Goal: Task Accomplishment & Management: Use online tool/utility

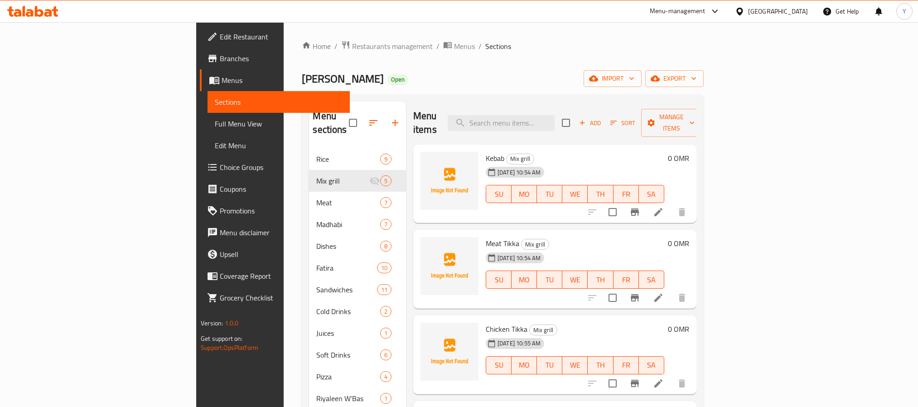
scroll to position [127, 0]
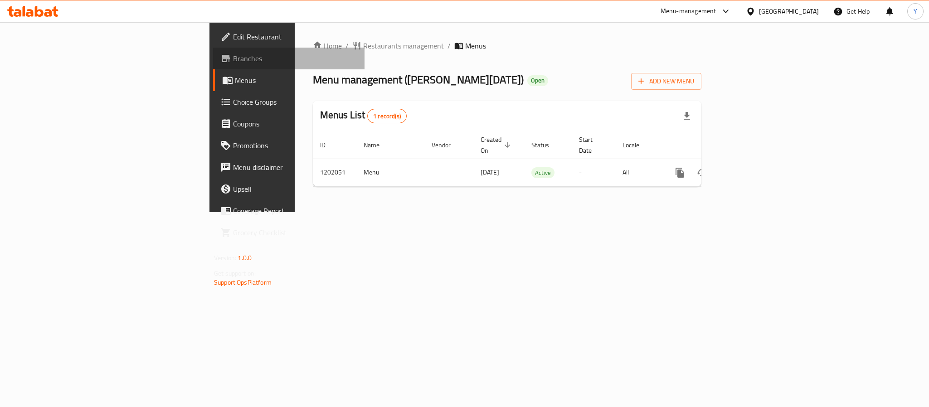
click at [213, 51] on link "Branches" at bounding box center [288, 59] width 151 height 22
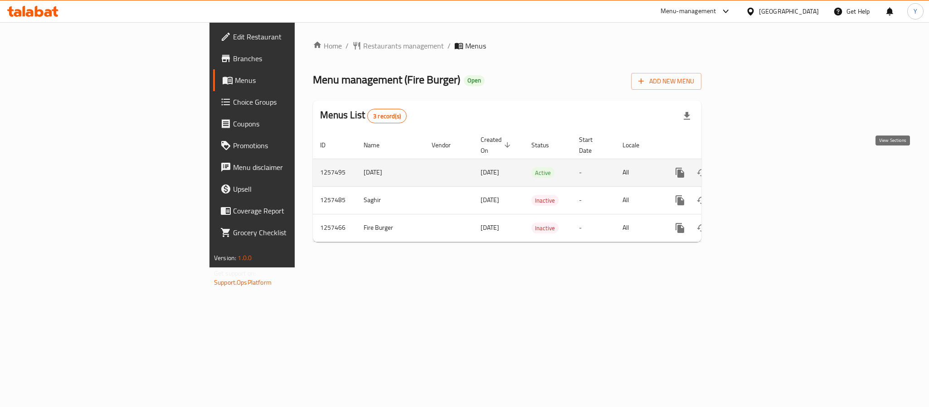
click at [749, 169] on icon "enhanced table" at bounding box center [745, 173] width 8 height 8
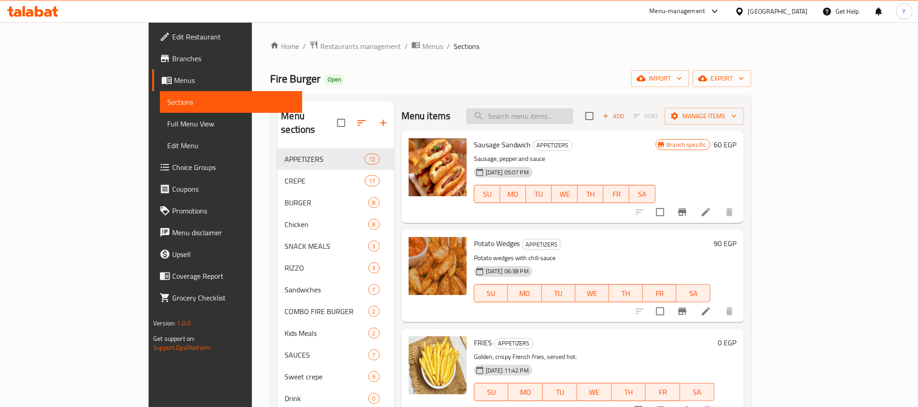
click at [559, 117] on input "search" at bounding box center [519, 116] width 107 height 16
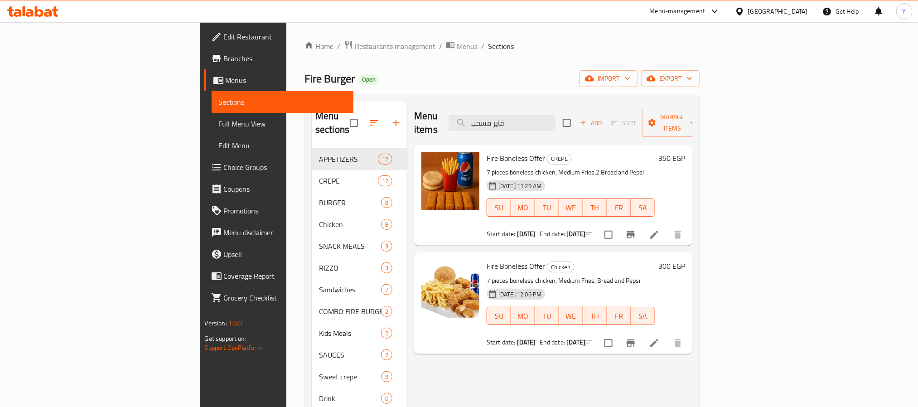
click at [487, 167] on p "7 pieces boneless chicken, Medium Fries,2 Bread and Pepsi" at bounding box center [571, 172] width 168 height 11
drag, startPoint x: 450, startPoint y: 160, endPoint x: 579, endPoint y: 165, distance: 129.3
click at [579, 167] on p "7 pieces boneless chicken, Medium Fries,2 Bread and Pepsi" at bounding box center [571, 172] width 168 height 11
click at [556, 120] on input "فاير مسحب" at bounding box center [502, 123] width 107 height 16
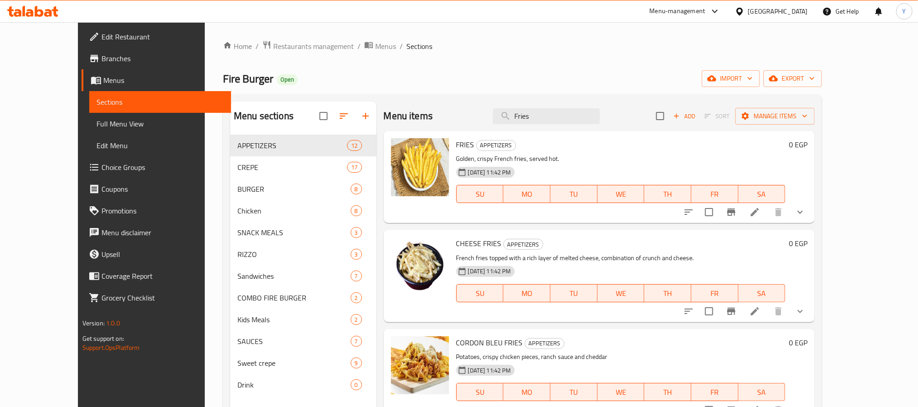
click at [806, 211] on icon "show more" at bounding box center [800, 212] width 11 height 11
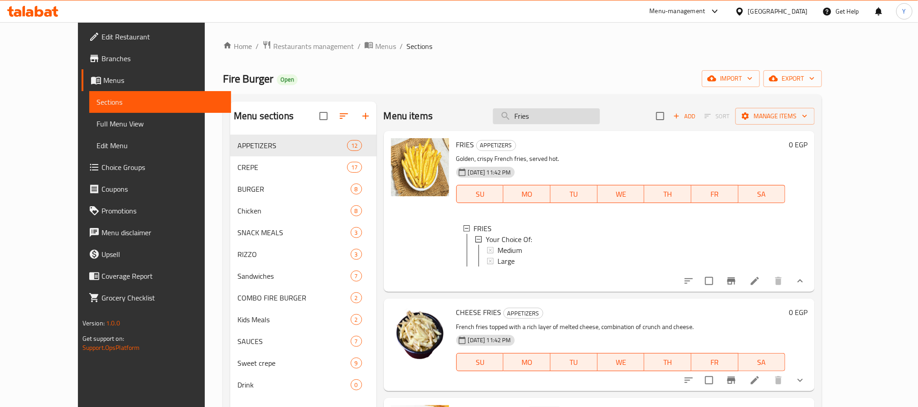
click at [585, 109] on input "Fries" at bounding box center [546, 116] width 107 height 16
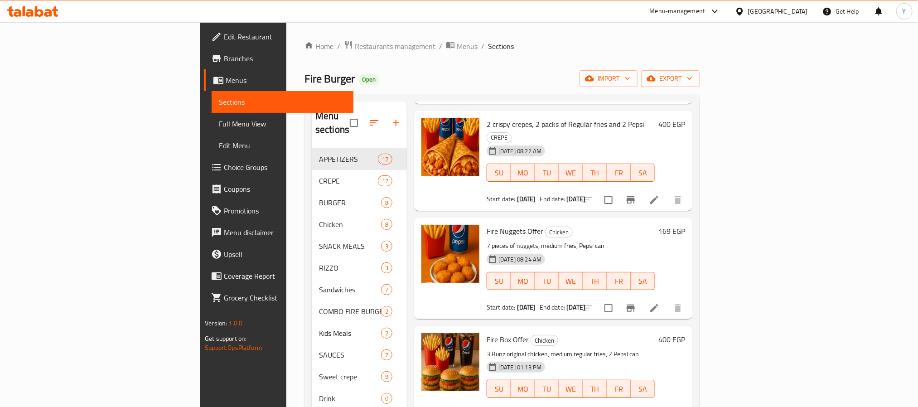
scroll to position [127, 0]
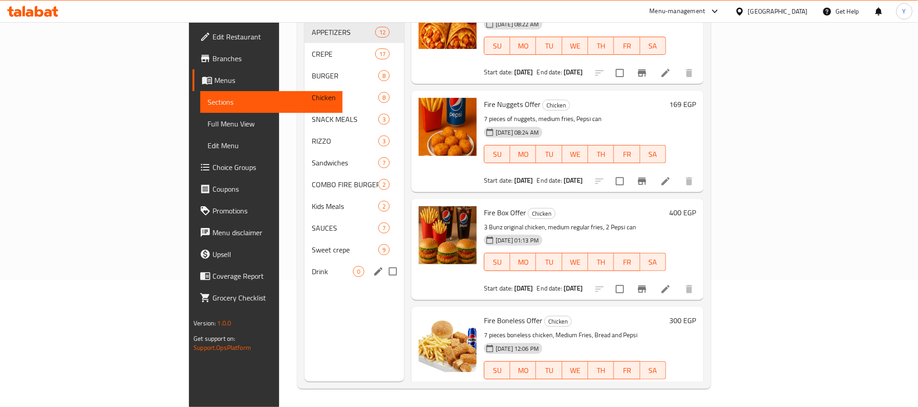
click at [305, 267] on div "Drink 0" at bounding box center [355, 272] width 100 height 22
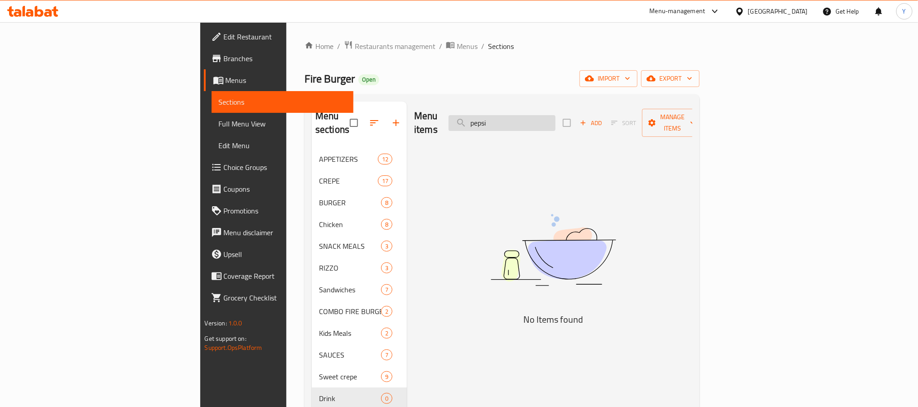
click at [556, 115] on input "pepsi" at bounding box center [502, 123] width 107 height 16
paste input "عرض الجامبو"
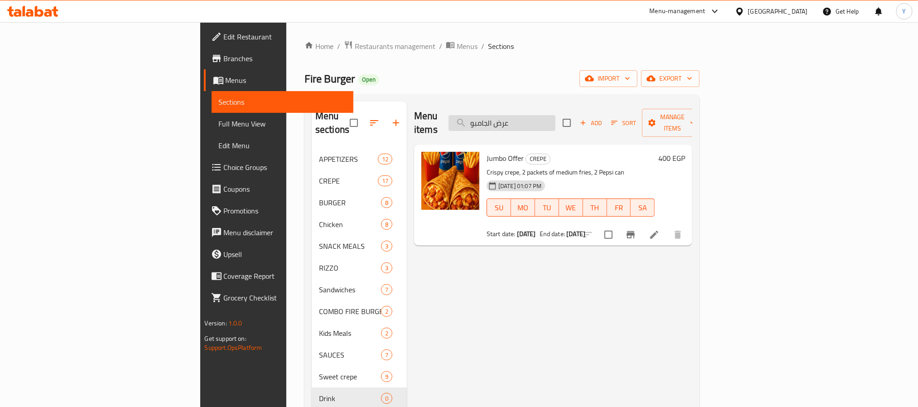
click at [556, 115] on input "عرض الجامبو" at bounding box center [502, 123] width 107 height 16
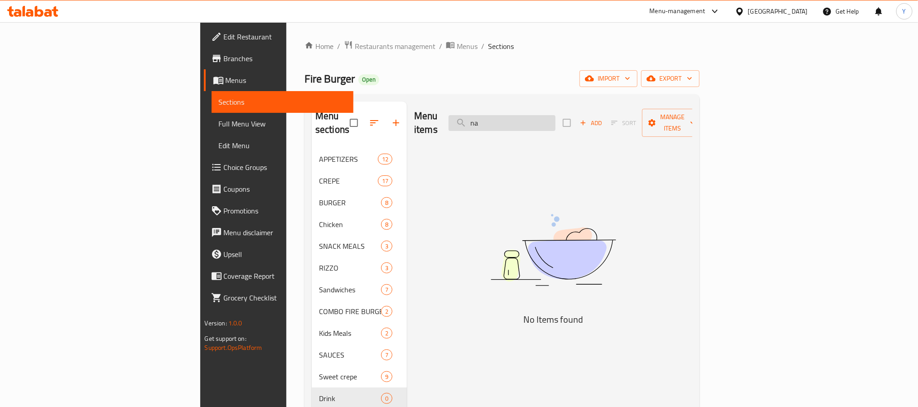
type input "n"
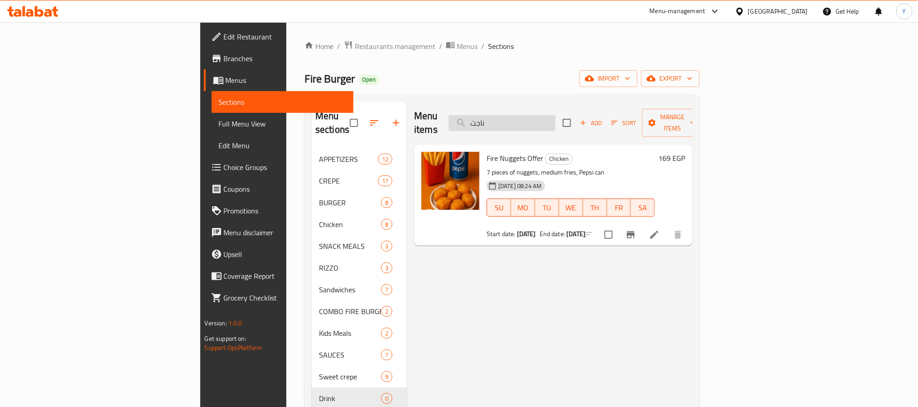
type input "ناجتس"
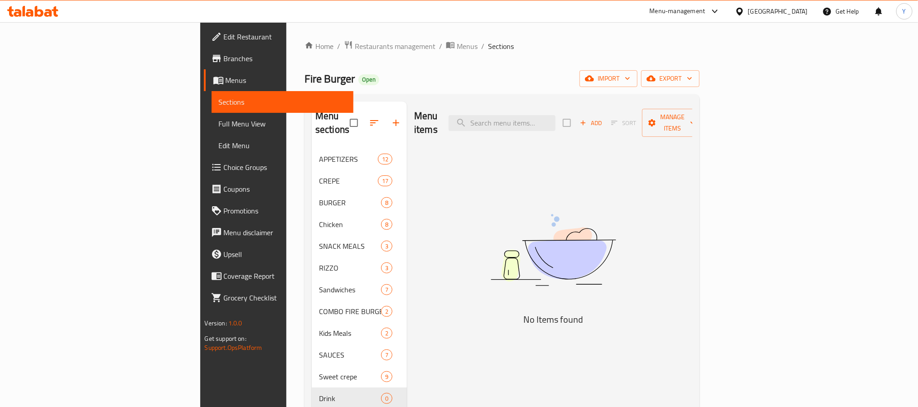
click at [567, 107] on div "Menu items Add Sort Manage items" at bounding box center [553, 123] width 278 height 43
click at [556, 115] on input "search" at bounding box center [502, 123] width 107 height 16
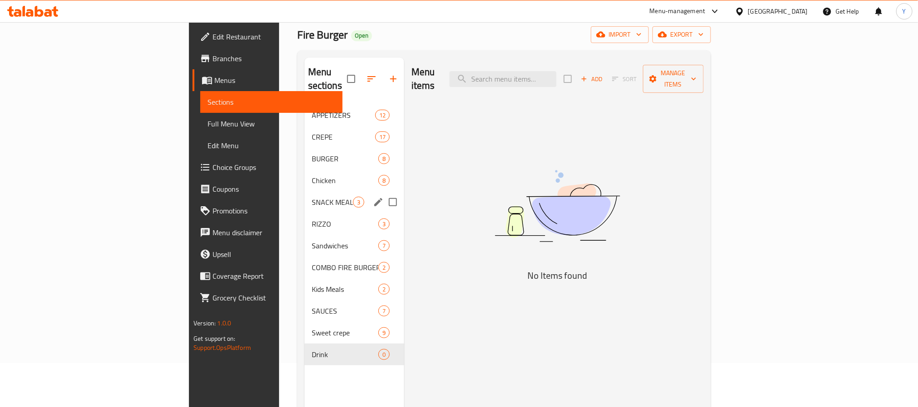
scroll to position [68, 0]
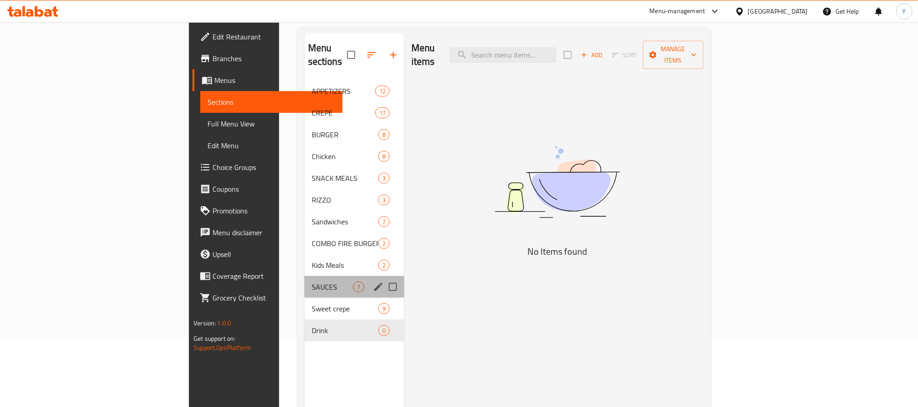
click at [305, 276] on div "SAUCES 7" at bounding box center [355, 287] width 100 height 22
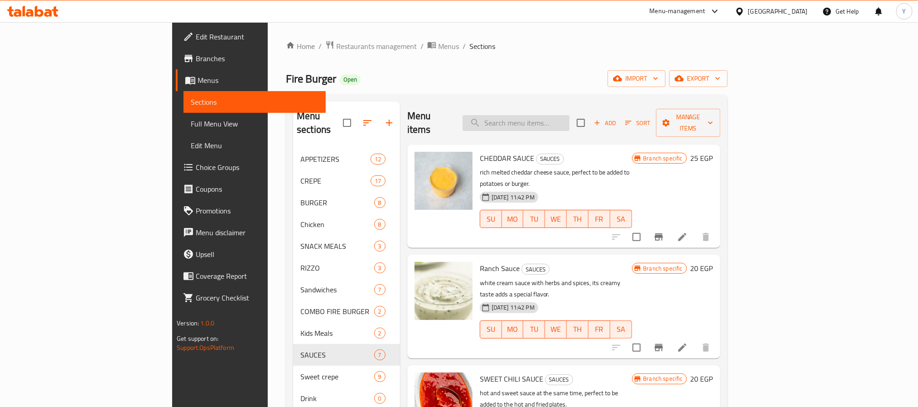
drag, startPoint x: 564, startPoint y: 104, endPoint x: 564, endPoint y: 110, distance: 6.3
click at [564, 107] on div "Menu items Add Sort Manage items" at bounding box center [564, 123] width 313 height 43
click at [563, 117] on input "search" at bounding box center [516, 123] width 107 height 16
paste input "boneless"
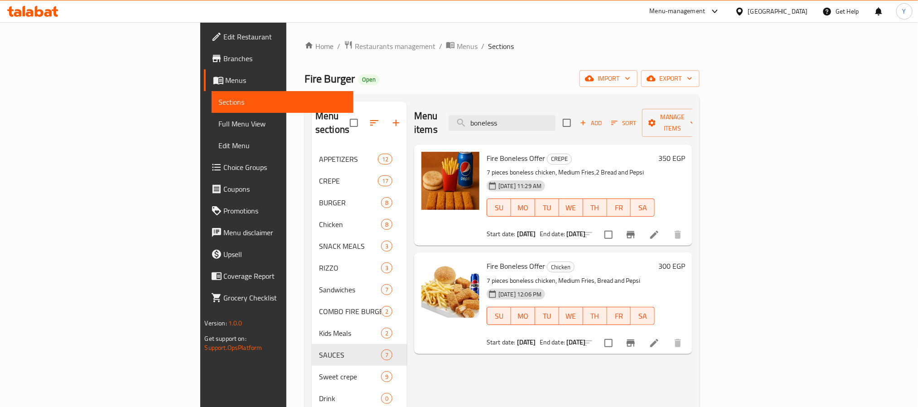
type input "boneless"
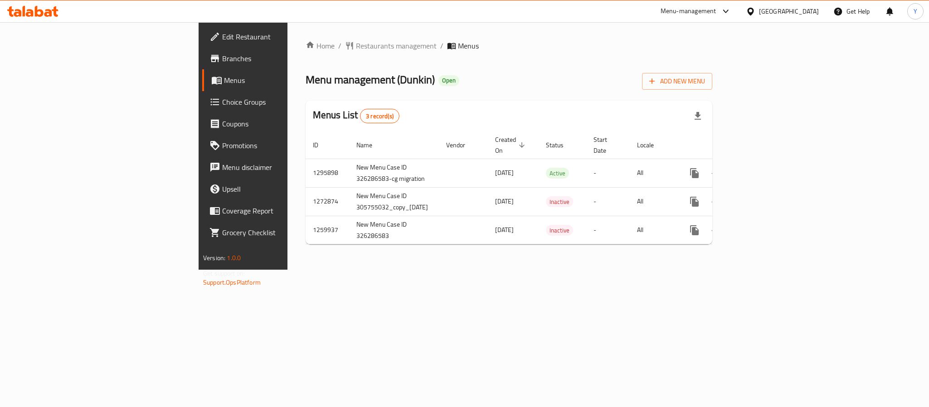
click at [222, 55] on span "Branches" at bounding box center [284, 58] width 124 height 11
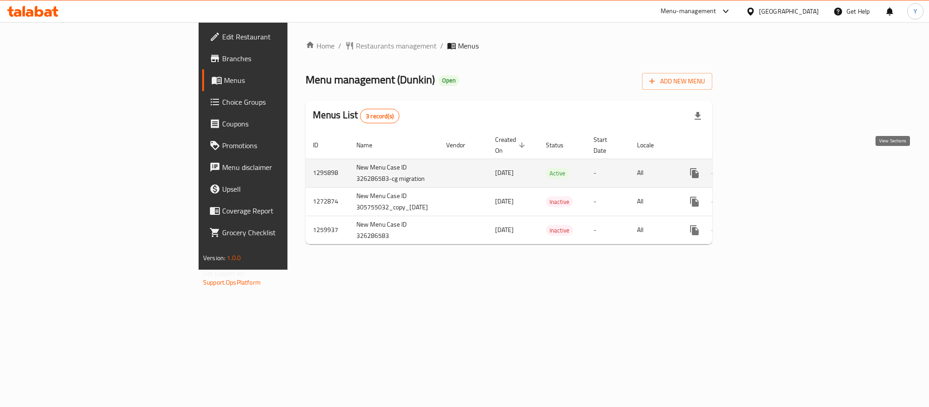
click at [771, 162] on link "enhanced table" at bounding box center [760, 173] width 22 height 22
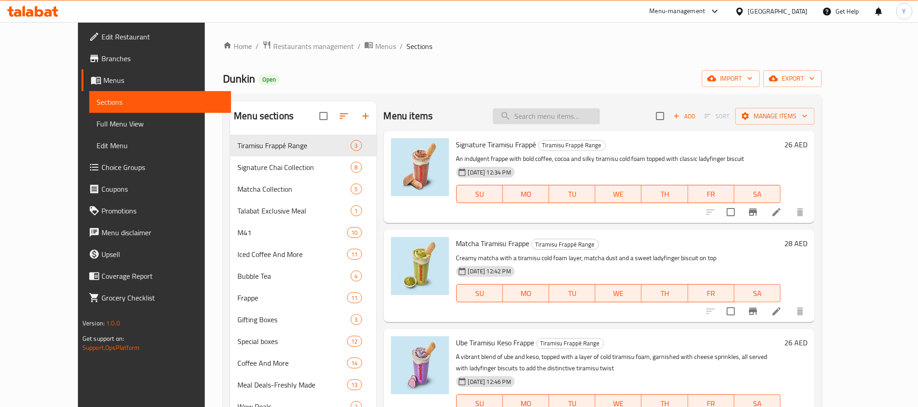
click at [596, 116] on input "search" at bounding box center [546, 116] width 107 height 16
paste input "Original blend ground"
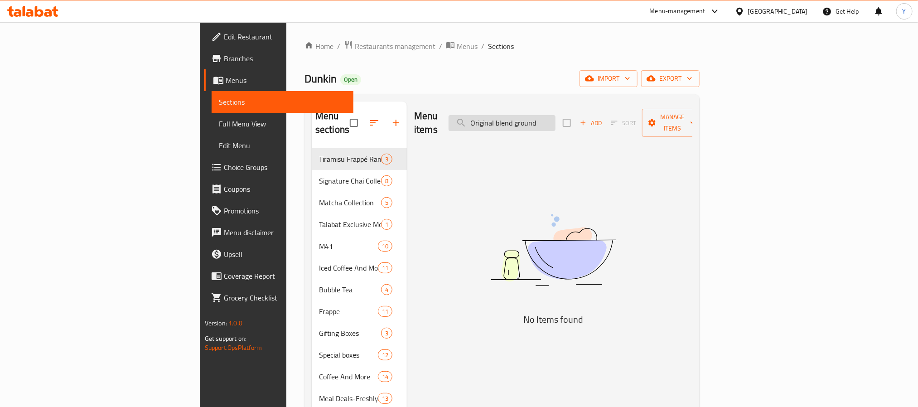
click at [556, 117] on input "Original blend ground" at bounding box center [502, 123] width 107 height 16
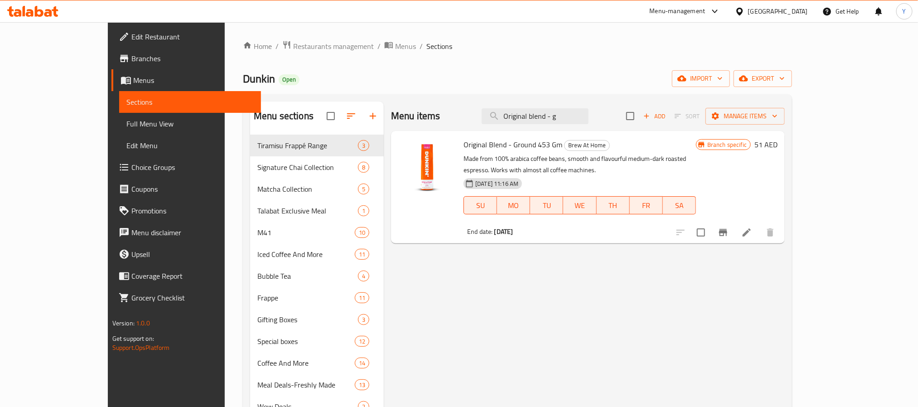
type input "Original blend - g"
click at [521, 146] on span "Original Blend - Ground 453 Gm" at bounding box center [513, 145] width 99 height 14
copy h6 "Original Blend - Ground 453 Gm"
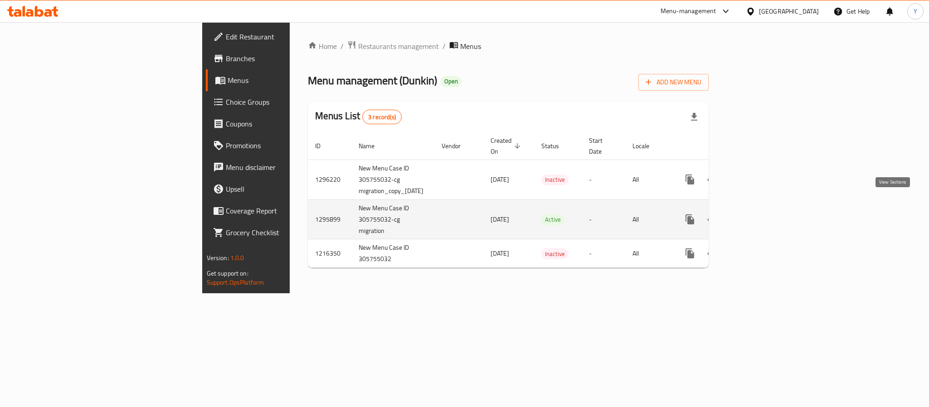
click at [761, 214] on icon "enhanced table" at bounding box center [755, 219] width 11 height 11
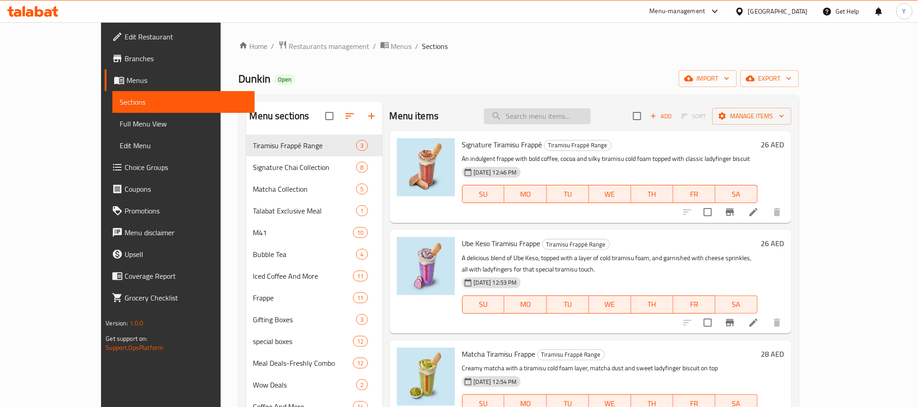
click at [538, 120] on input "search" at bounding box center [537, 116] width 107 height 16
drag, startPoint x: 582, startPoint y: 103, endPoint x: 579, endPoint y: 109, distance: 6.7
click at [580, 108] on div "Menu items Add Sort Manage items" at bounding box center [591, 116] width 402 height 29
paste input "ground 453 Gm"
click at [576, 115] on input "search" at bounding box center [537, 116] width 107 height 16
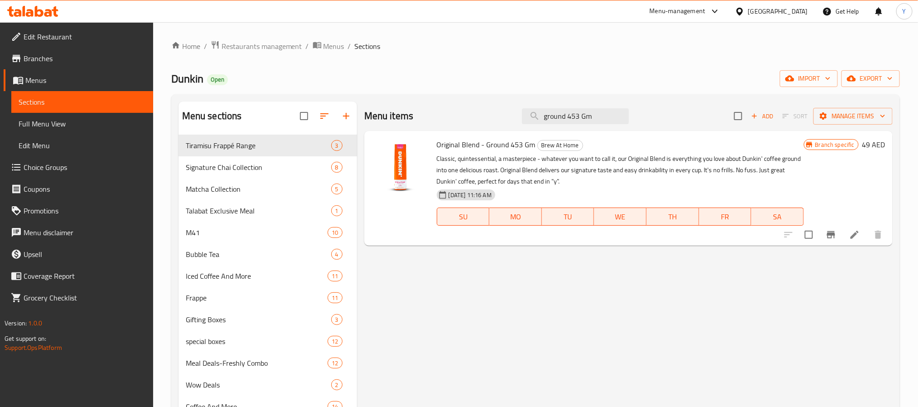
type input "ground 453 Gm"
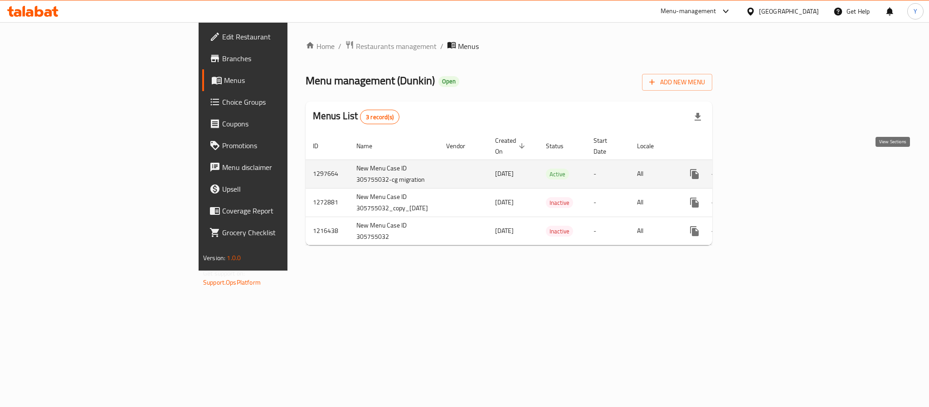
click at [765, 169] on icon "enhanced table" at bounding box center [759, 174] width 11 height 11
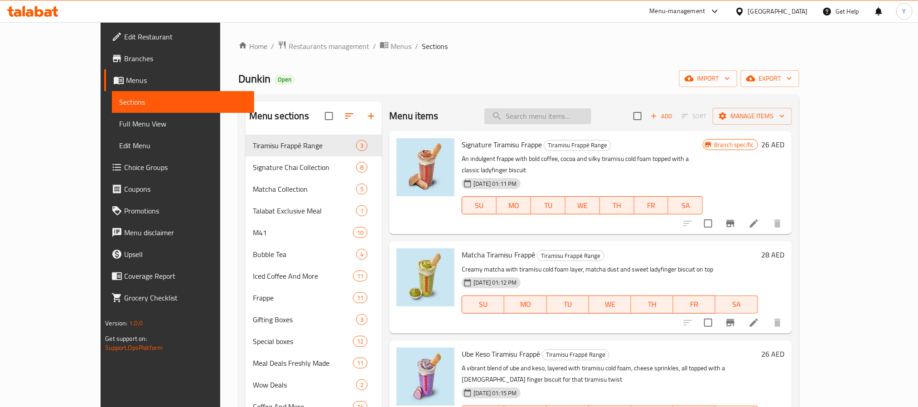
click at [592, 120] on input "search" at bounding box center [538, 116] width 107 height 16
paste input "blend ground"
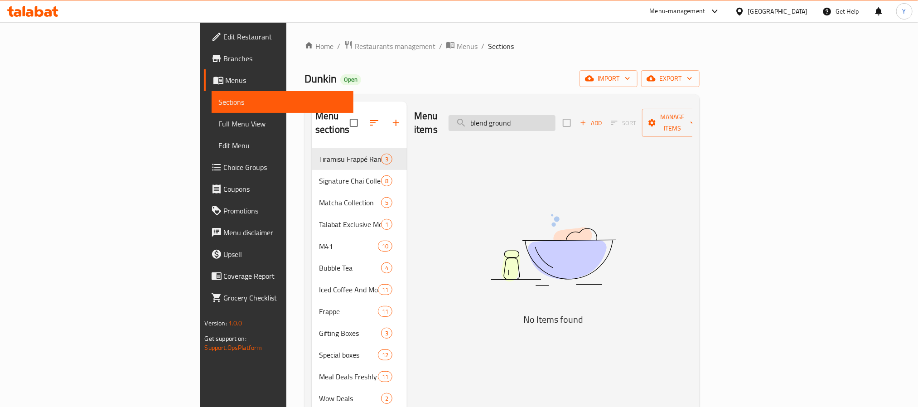
click at [556, 116] on input "blend ground" at bounding box center [502, 123] width 107 height 16
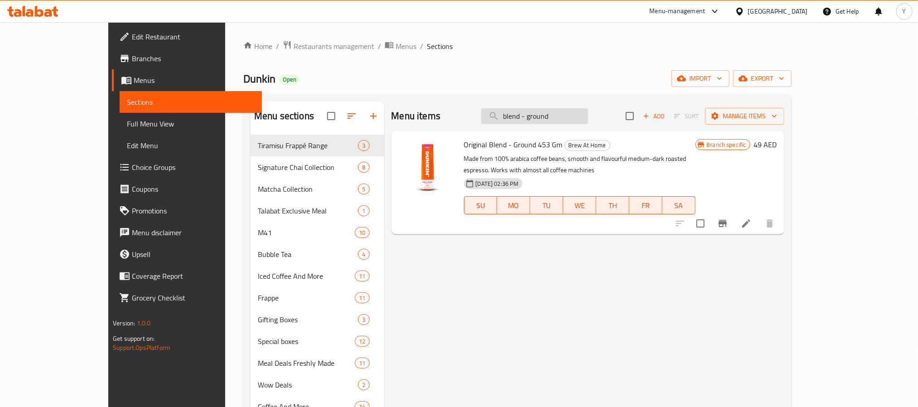
click at [577, 119] on input "blend - ground" at bounding box center [534, 116] width 107 height 16
paste input "Ground Coffee"
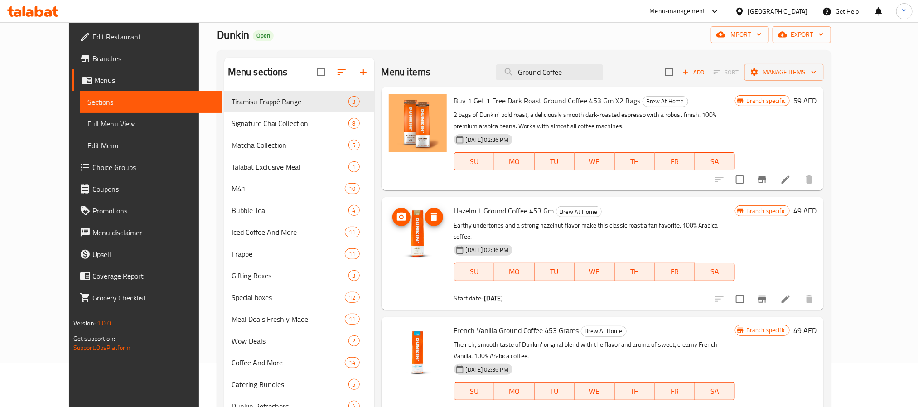
scroll to position [68, 0]
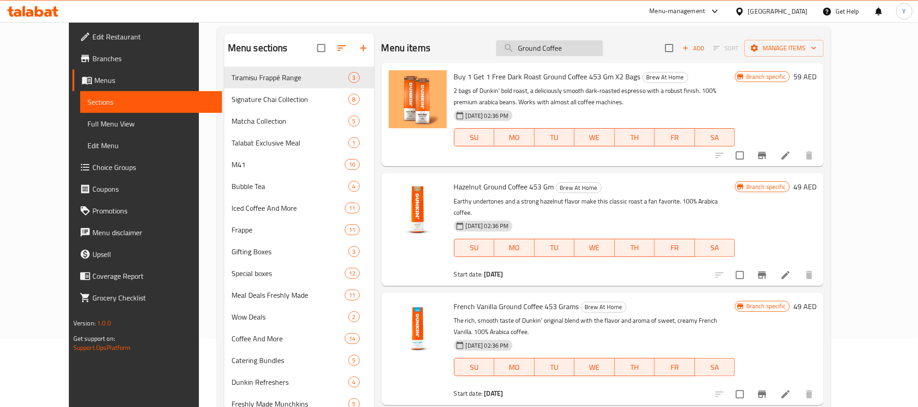
click at [594, 49] on input "Ground Coffee" at bounding box center [549, 48] width 107 height 16
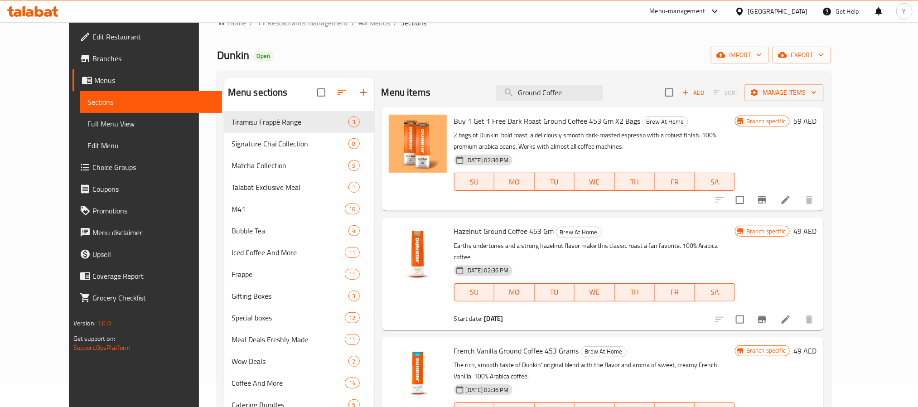
scroll to position [0, 0]
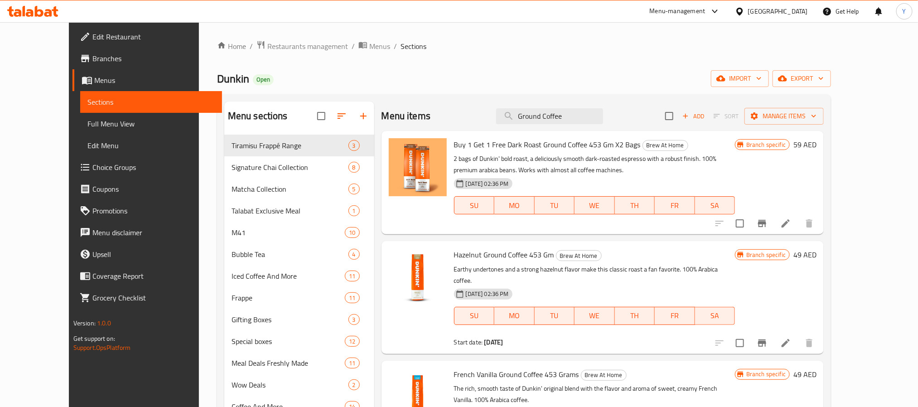
click at [530, 126] on div "Menu items Ground Coffee Add Sort Manage items" at bounding box center [603, 116] width 443 height 29
click at [580, 113] on input "Ground Coffee" at bounding box center [549, 116] width 107 height 16
click at [576, 116] on input "Ground Coffee" at bounding box center [549, 116] width 107 height 16
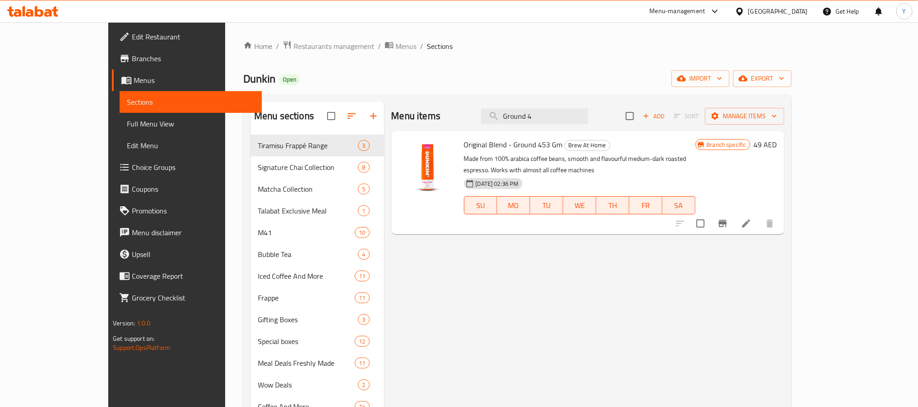
click at [464, 148] on span "Original Blend - Ground 453 Gm" at bounding box center [513, 145] width 99 height 14
drag, startPoint x: 438, startPoint y: 148, endPoint x: 525, endPoint y: 142, distance: 86.8
click at [525, 142] on span "Original Blend - Ground 453 Gm" at bounding box center [513, 145] width 99 height 14
copy span "Original Blend - Ground 453 Gm"
click at [727, 220] on icon "Branch-specific-item" at bounding box center [723, 223] width 8 height 7
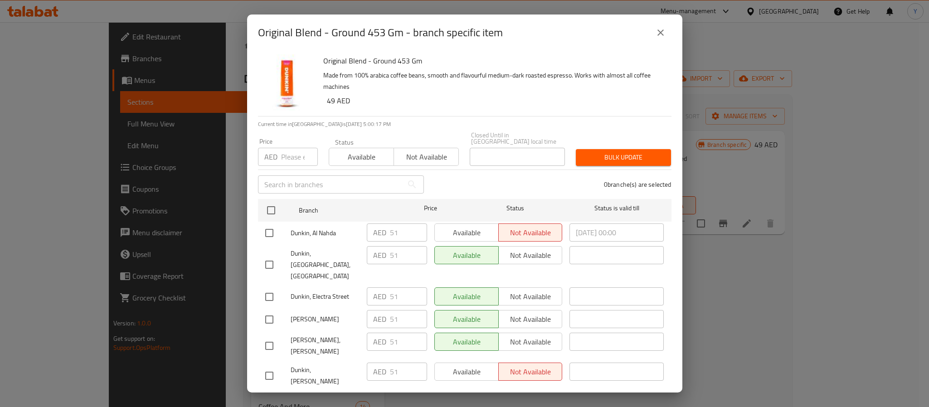
click at [168, 197] on div "Original Blend - Ground 453 Gm - branch specific item Original Blend - Ground 4…" at bounding box center [464, 203] width 929 height 407
click at [670, 33] on button "close" at bounding box center [661, 33] width 22 height 22
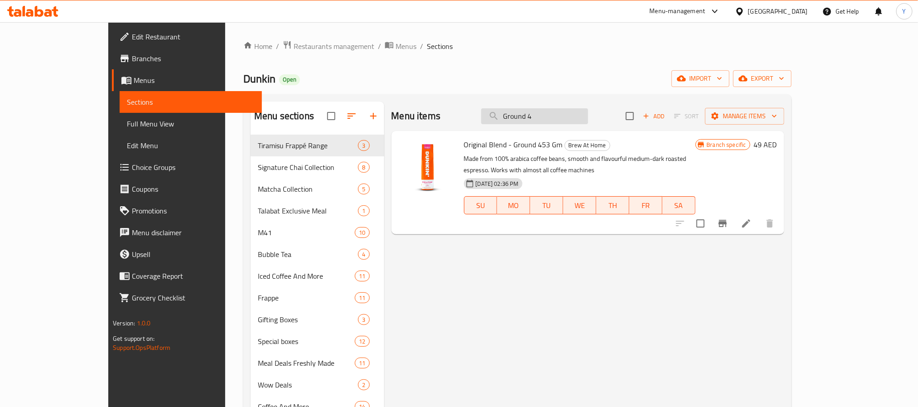
click at [578, 117] on input "Ground 4" at bounding box center [534, 116] width 107 height 16
paste input "Hazelnut Ground Coffee 453"
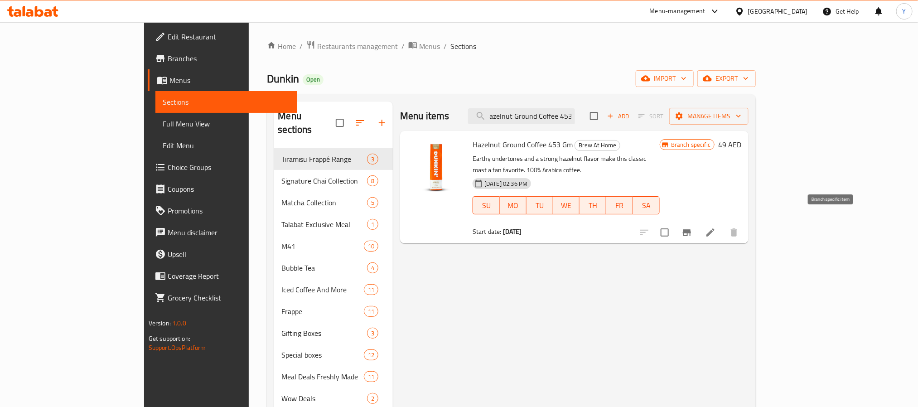
type input "Hazelnut Ground Coffee 453"
click at [691, 229] on icon "Branch-specific-item" at bounding box center [687, 232] width 8 height 7
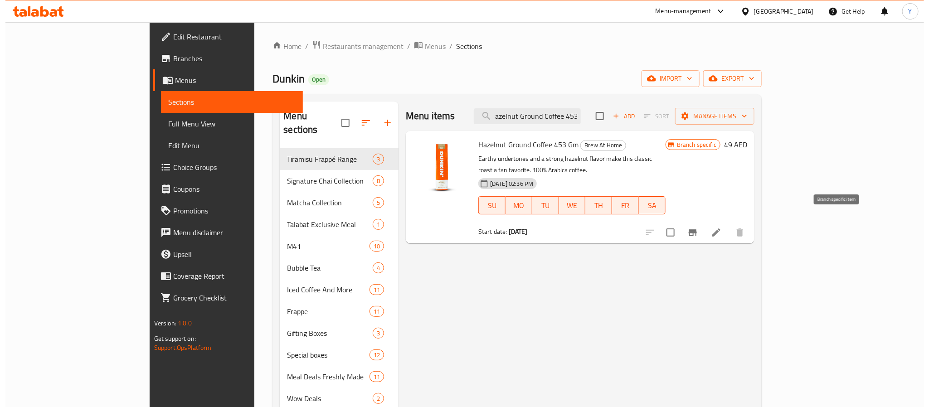
scroll to position [0, 0]
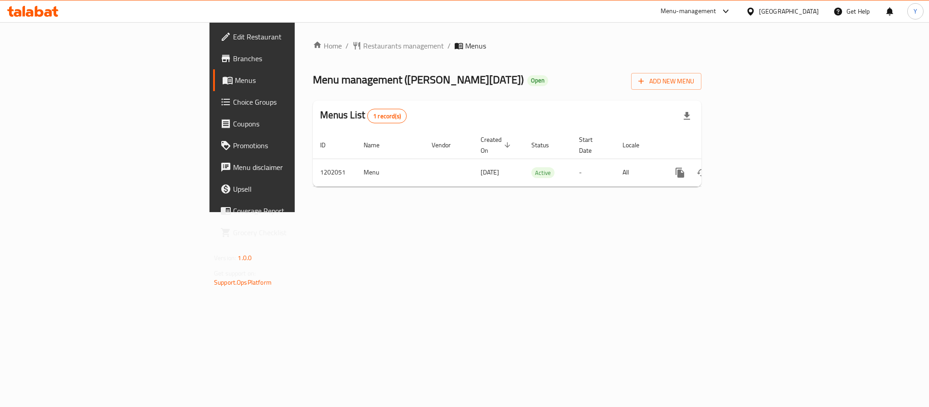
click at [233, 53] on span "Branches" at bounding box center [295, 58] width 124 height 11
